Goal: Obtain resource: Download file/media

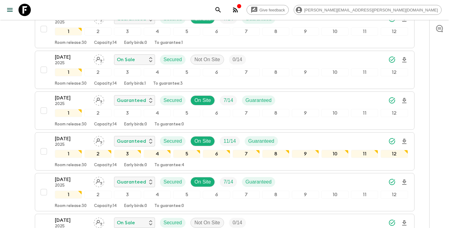
scroll to position [639, 0]
click at [222, 9] on icon "search adventures" at bounding box center [218, 9] width 7 height 7
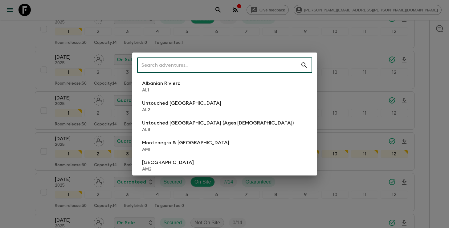
click at [241, 62] on input "text" at bounding box center [218, 64] width 163 height 17
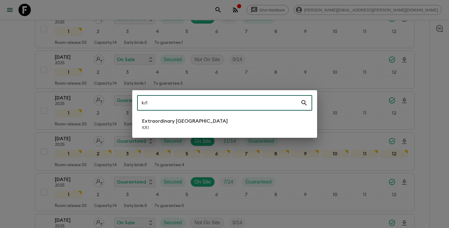
type input "kr1"
click at [184, 125] on p "KR1" at bounding box center [185, 128] width 86 height 6
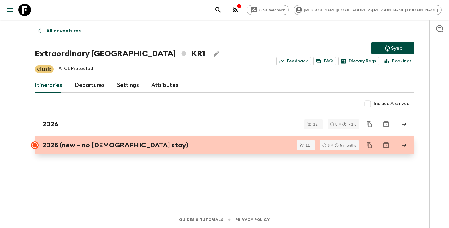
click at [172, 137] on link "2025 (new – no [DEMOGRAPHIC_DATA] stay)" at bounding box center [225, 145] width 380 height 18
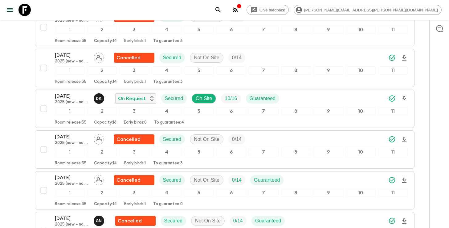
scroll to position [248, 0]
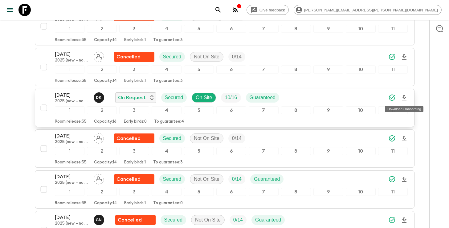
click at [403, 97] on icon "Download Onboarding" at bounding box center [404, 97] width 4 height 5
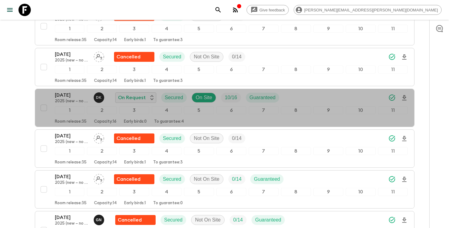
click at [318, 95] on div "[DATE] 2025 (new – no temple stay) D K On Request Secured On Site 10 / 16 Guara…" at bounding box center [231, 97] width 353 height 12
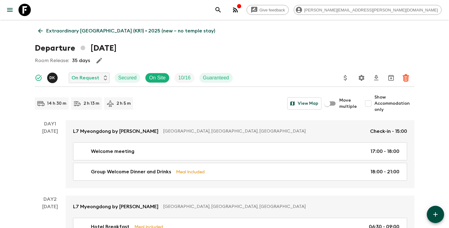
click at [362, 78] on icon "Settings" at bounding box center [361, 77] width 7 height 7
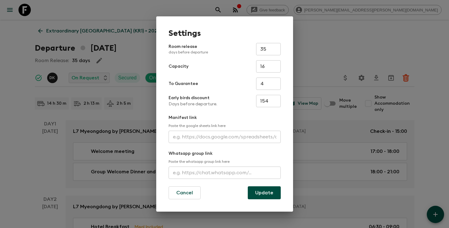
click at [201, 134] on input "text" at bounding box center [225, 136] width 112 height 12
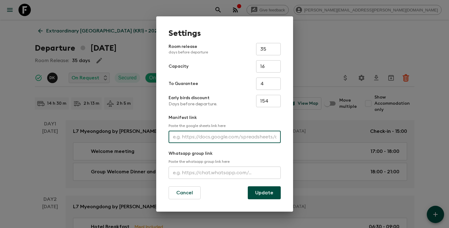
paste input "[URL][DOMAIN_NAME]"
type input "[URL][DOMAIN_NAME]"
click at [264, 192] on button "Update" at bounding box center [264, 192] width 33 height 13
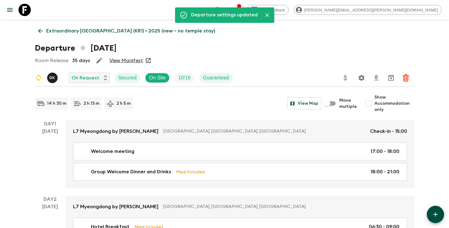
click at [117, 60] on link "View Manifest" at bounding box center [126, 60] width 34 height 6
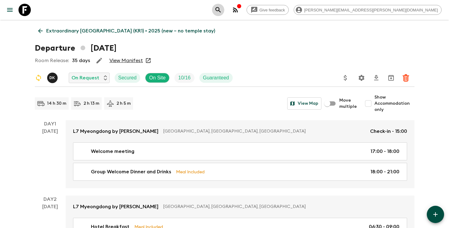
click at [222, 11] on icon "search adventures" at bounding box center [218, 9] width 7 height 7
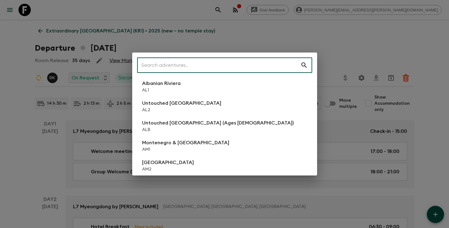
click at [251, 67] on input "text" at bounding box center [218, 64] width 163 height 17
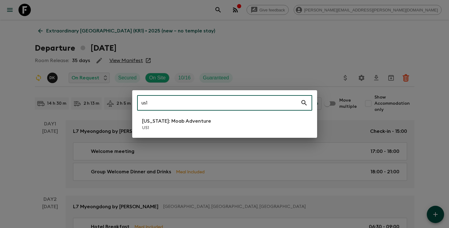
type input "us1"
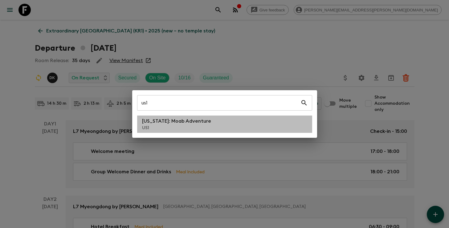
click at [214, 126] on li "[US_STATE]: Moab Adventure US1" at bounding box center [224, 123] width 175 height 17
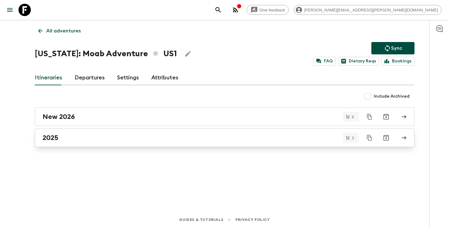
click at [236, 138] on div "2025" at bounding box center [219, 137] width 353 height 8
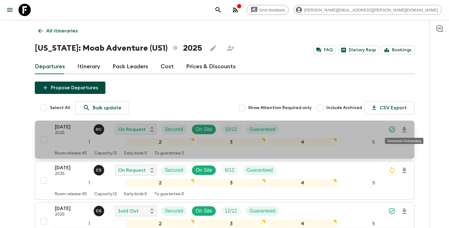
click at [406, 129] on icon "Download Onboarding" at bounding box center [404, 129] width 7 height 7
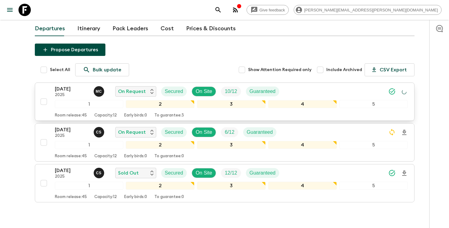
scroll to position [31, 0]
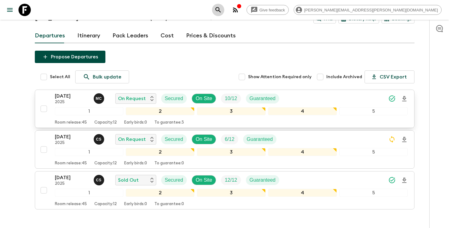
click at [222, 11] on icon "search adventures" at bounding box center [218, 9] width 7 height 7
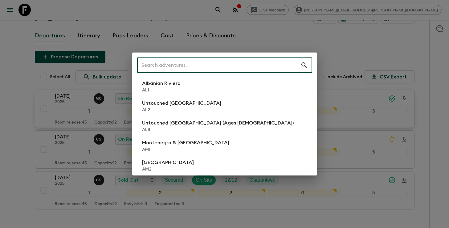
click at [256, 61] on input "text" at bounding box center [218, 64] width 163 height 17
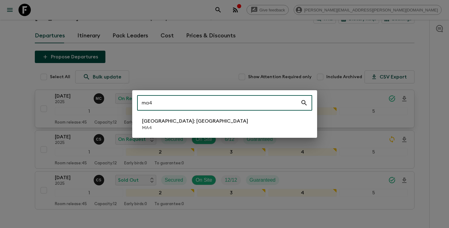
type input "ma4"
click at [233, 130] on li "[GEOGRAPHIC_DATA]: [GEOGRAPHIC_DATA] MA4" at bounding box center [224, 123] width 175 height 17
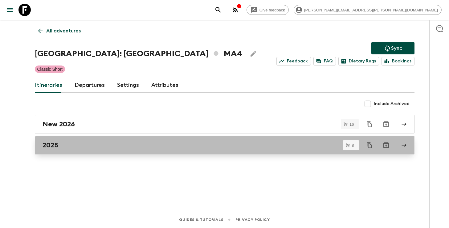
click at [224, 147] on div "2025" at bounding box center [219, 145] width 353 height 8
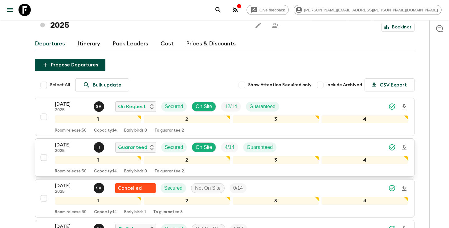
scroll to position [39, 0]
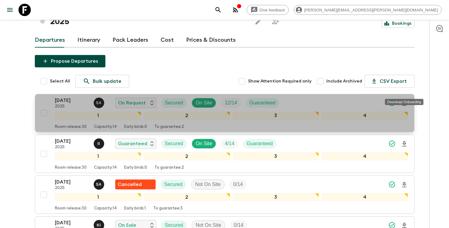
click at [407, 99] on icon "Download Onboarding" at bounding box center [404, 102] width 7 height 7
